Goal: Obtain resource: Obtain resource

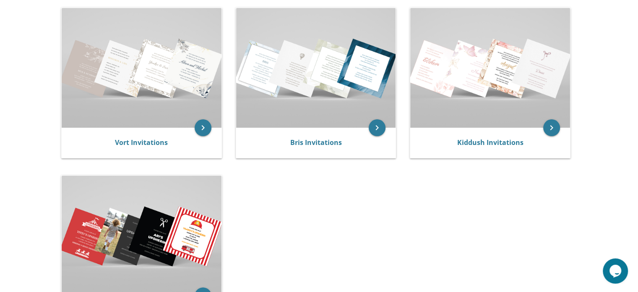
drag, startPoint x: 644, startPoint y: 39, endPoint x: 644, endPoint y: 111, distance: 72.2
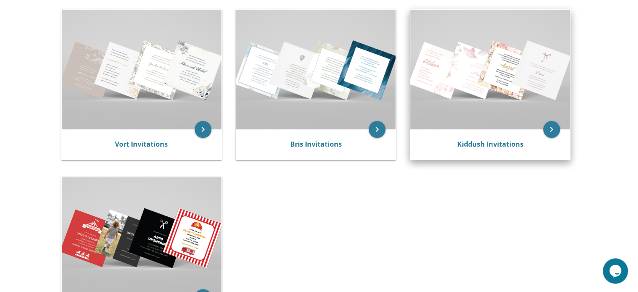
click at [552, 114] on img at bounding box center [491, 70] width 160 height 120
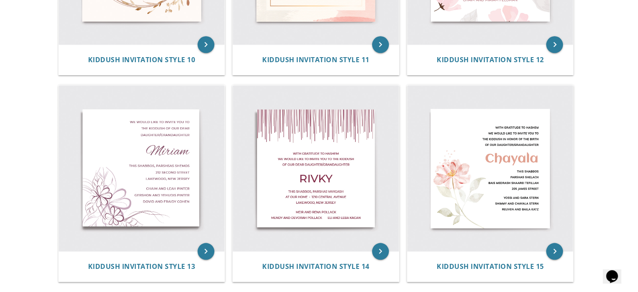
scroll to position [915, 0]
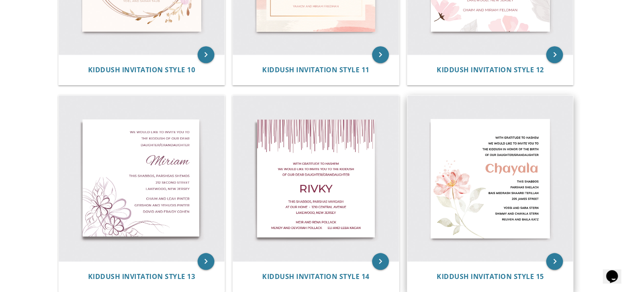
click at [491, 220] on img at bounding box center [491, 178] width 166 height 166
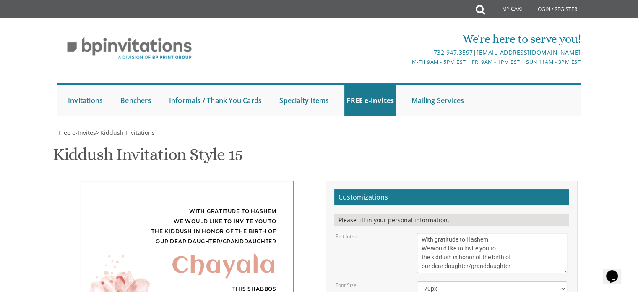
scroll to position [170, 0]
click at [517, 233] on textarea "With gratitude to Hashem We would like to invite you to the kiddush in honor of…" at bounding box center [492, 253] width 150 height 40
click at [500, 233] on textarea "With gratitude to Hashem We would like to invite you to the kiddush in honor of…" at bounding box center [492, 253] width 150 height 40
click at [430, 233] on textarea "With gratitude to Hashem We would like to invite you to the kiddush in honor of…" at bounding box center [492, 253] width 150 height 40
type textarea "With gratitude to Hashem We would like to invite you to a mens kiddush in honor…"
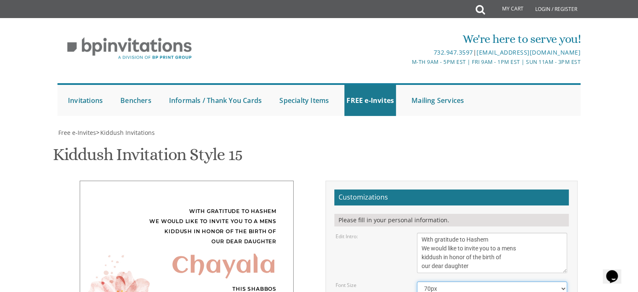
click at [447, 281] on select "40px 50px 60px 70px 80px" at bounding box center [492, 288] width 150 height 14
click at [445, 281] on select "40px 50px 60px 70px 80px" at bounding box center [492, 288] width 150 height 14
drag, startPoint x: 452, startPoint y: 141, endPoint x: 416, endPoint y: 141, distance: 35.7
type textarea "[PERSON_NAME]"
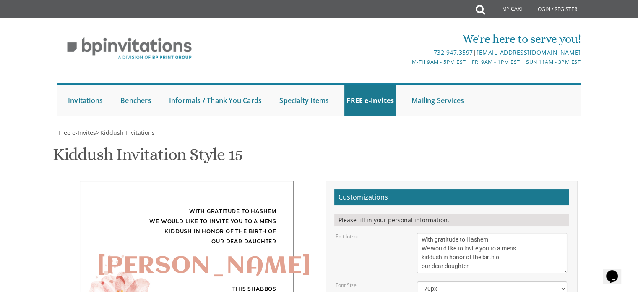
drag, startPoint x: 464, startPoint y: 173, endPoint x: 418, endPoint y: 161, distance: 47.1
drag, startPoint x: 478, startPoint y: 191, endPoint x: 418, endPoint y: 184, distance: 60.4
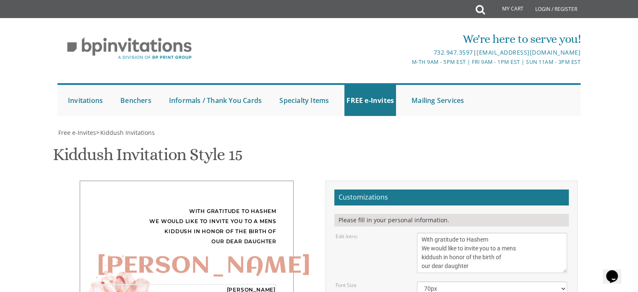
type textarea "Shemini Atzeres October 14th Albert Ave Shul Sukkah 699 Albert Ave"
drag, startPoint x: 479, startPoint y: 233, endPoint x: 415, endPoint y: 210, distance: 68.0
type textarea "[PERSON_NAME] And [PERSON_NAME]"
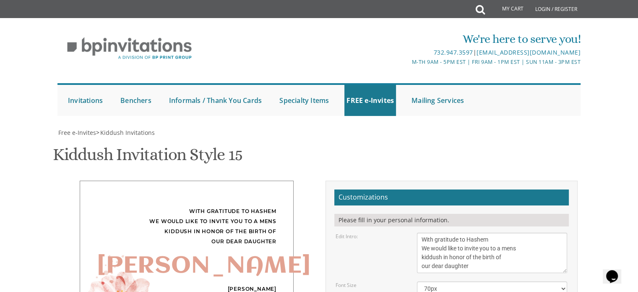
type input "[EMAIL_ADDRESS][DOMAIN_NAME]"
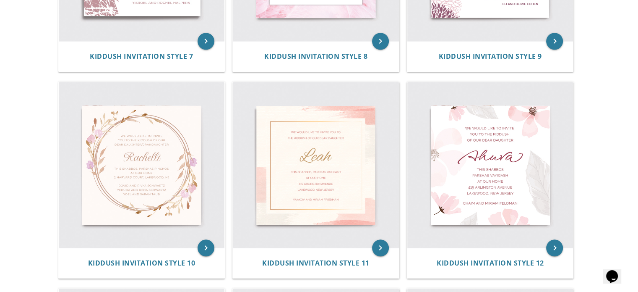
scroll to position [725, 0]
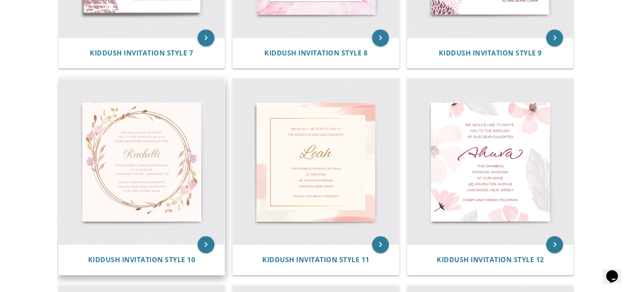
click at [165, 166] on img at bounding box center [142, 161] width 166 height 166
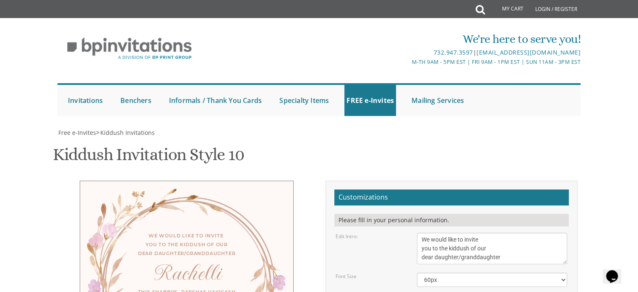
click at [423, 238] on textarea "We would like to invite you to the kiddush of our dear daughter/granddaughter" at bounding box center [492, 248] width 150 height 31
click at [499, 256] on textarea "We would like to invite you to the kiddush of our dear daughter/granddaughter" at bounding box center [492, 248] width 150 height 31
type textarea "With much gratitude to [PERSON_NAME] We would like to invite you to the kiddush…"
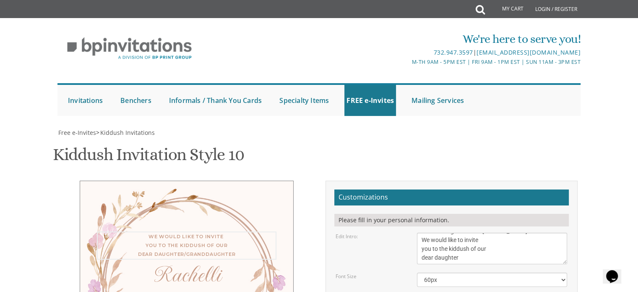
drag, startPoint x: 456, startPoint y: 208, endPoint x: 411, endPoint y: 206, distance: 45.0
type textarea "[PERSON_NAME]"
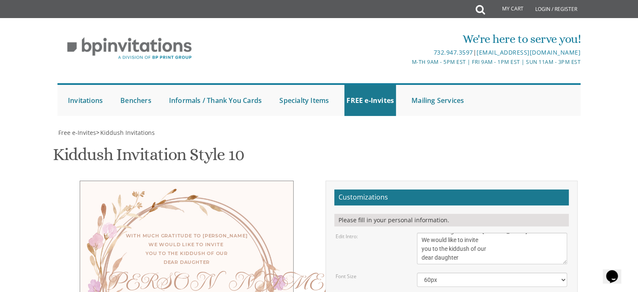
drag, startPoint x: 474, startPoint y: 241, endPoint x: 413, endPoint y: 217, distance: 65.0
type textarea "[PERSON_NAME] And [PERSON_NAME]"
click at [468, 233] on textarea "We would like to invite you to the kiddush of our dear daughter/granddaughter" at bounding box center [492, 248] width 150 height 31
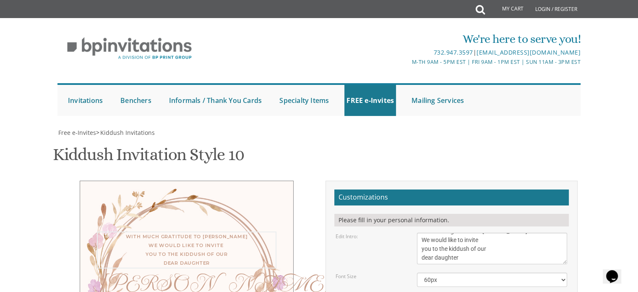
scroll to position [15, 0]
click at [452, 233] on textarea "We would like to invite you to the kiddush of our dear daughter/granddaughter" at bounding box center [492, 248] width 150 height 31
click at [469, 233] on textarea "We would like to invite you to the kiddush of our dear daughter/granddaughter" at bounding box center [492, 248] width 150 height 31
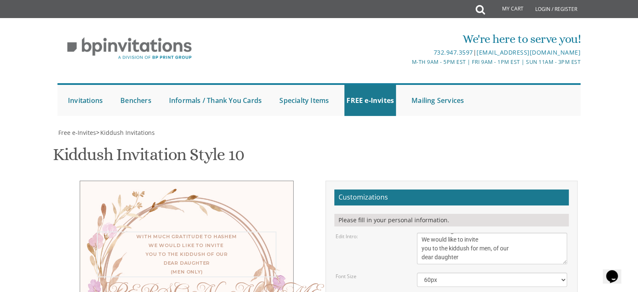
click at [511, 233] on textarea "We would like to invite you to the kiddush of our dear daughter/granddaughter" at bounding box center [492, 248] width 150 height 31
click at [449, 272] on select "40px 50px 60px 70px" at bounding box center [492, 279] width 150 height 14
click at [459, 233] on textarea "We would like to invite you to the kiddush of our dear daughter/granddaughter" at bounding box center [492, 248] width 150 height 31
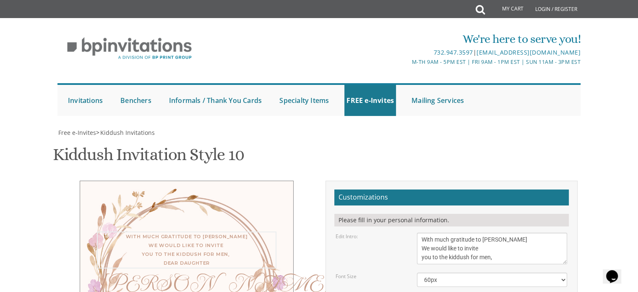
scroll to position [0, 0]
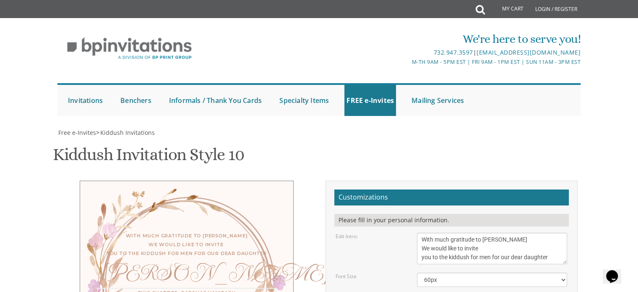
click at [493, 233] on textarea "We would like to invite you to the kiddush of our dear daughter/granddaughter" at bounding box center [492, 248] width 150 height 31
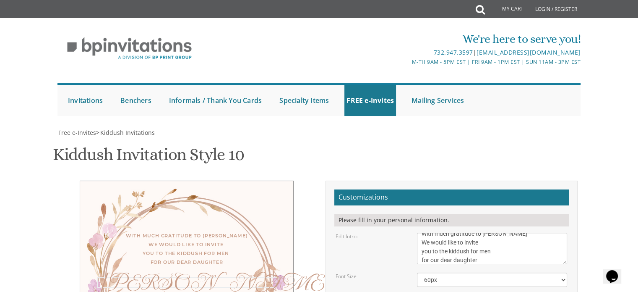
click at [449, 233] on textarea "We would like to invite you to the kiddush of our dear daughter/granddaughter" at bounding box center [492, 248] width 150 height 31
type textarea "With much gratitude to [PERSON_NAME] We would like to invite you a kiddush for …"
drag, startPoint x: 513, startPoint y: 201, endPoint x: 419, endPoint y: 180, distance: 95.9
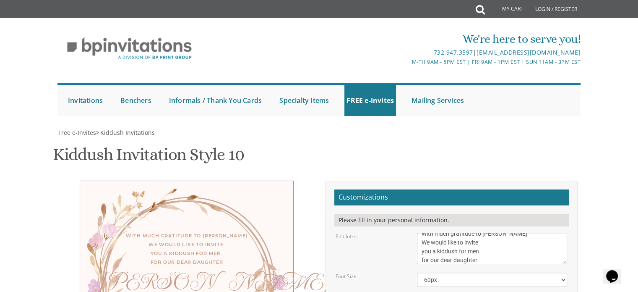
type textarea "[DATE] [PERSON_NAME] [DATE][GEOGRAPHIC_DATA][PERSON_NAME] Shul Sukkah [STREET_A…"
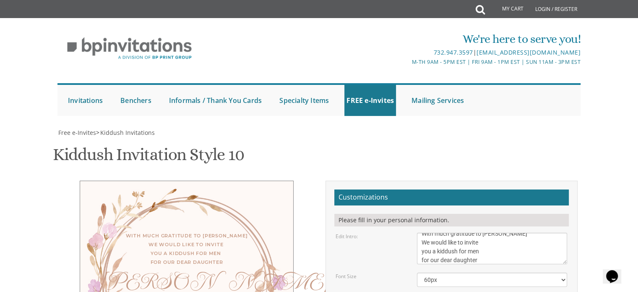
type input "[EMAIL_ADDRESS][DOMAIN_NAME]"
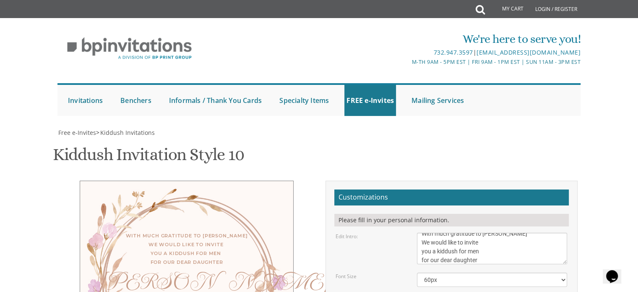
click at [433, 233] on textarea "We would like to invite you to the kiddush of our dear daughter/granddaughter" at bounding box center [492, 248] width 150 height 31
type textarea "With much gratitude to Hashem We would like to invite you to a kiddush for men …"
